Goal: Task Accomplishment & Management: Complete application form

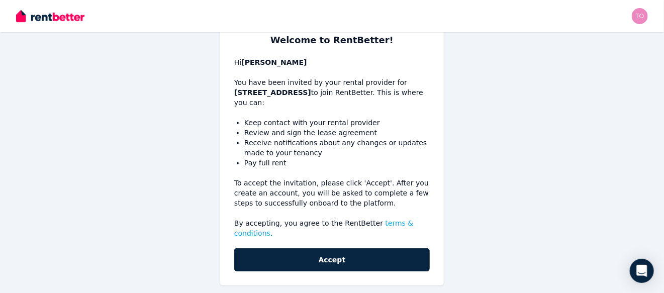
scroll to position [104, 0]
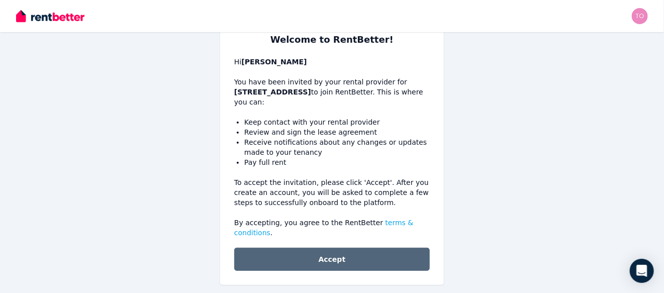
click at [323, 248] on button "Accept" at bounding box center [331, 259] width 195 height 23
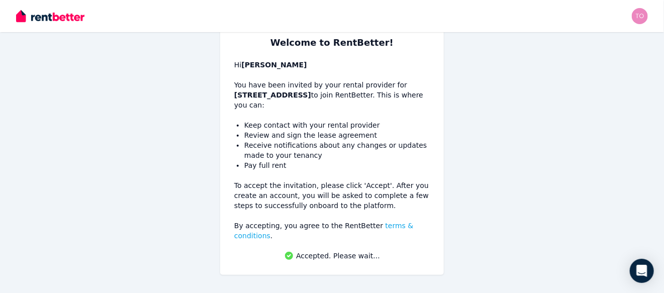
scroll to position [91, 0]
